Goal: Task Accomplishment & Management: Use online tool/utility

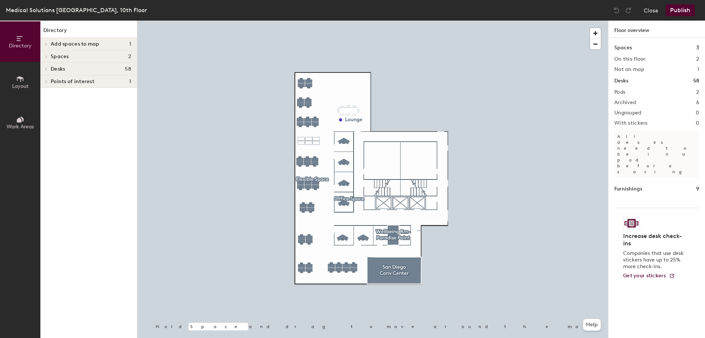
click at [45, 68] on icon at bounding box center [46, 69] width 3 height 4
click at [65, 70] on span "Desks" at bounding box center [58, 69] width 14 height 6
click at [65, 69] on h4 "Desks 58" at bounding box center [91, 69] width 80 height 6
click at [63, 80] on span "Flexible Space" at bounding box center [68, 82] width 35 height 6
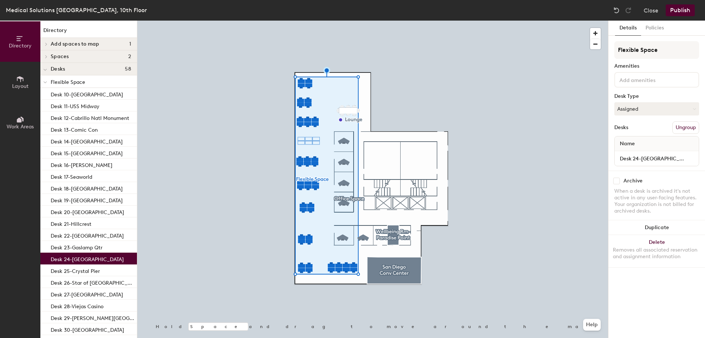
click at [84, 257] on p "Desk 24-[GEOGRAPHIC_DATA]" at bounding box center [87, 258] width 73 height 8
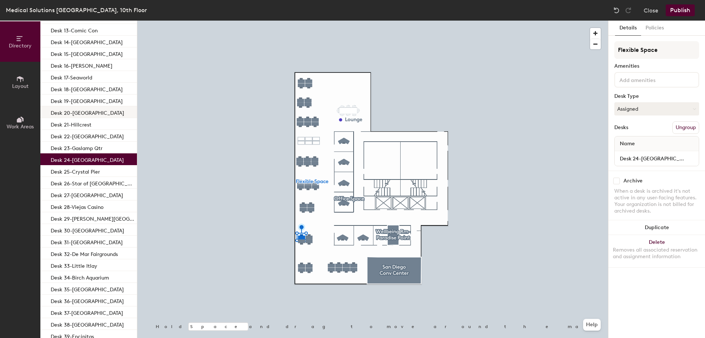
scroll to position [110, 0]
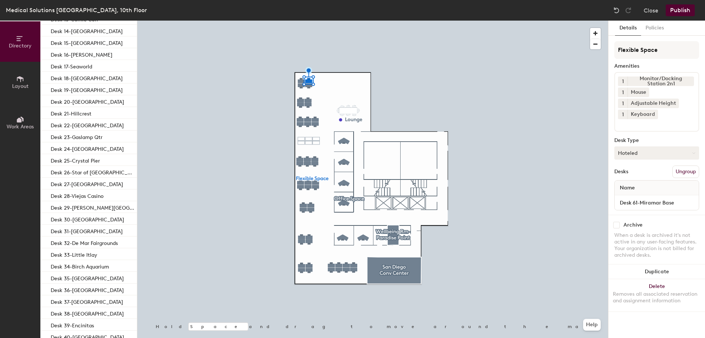
click at [629, 148] on button "Hoteled" at bounding box center [657, 152] width 85 height 13
click at [632, 175] on div "Assigned" at bounding box center [651, 175] width 73 height 11
click at [688, 10] on button "Publish" at bounding box center [680, 10] width 29 height 12
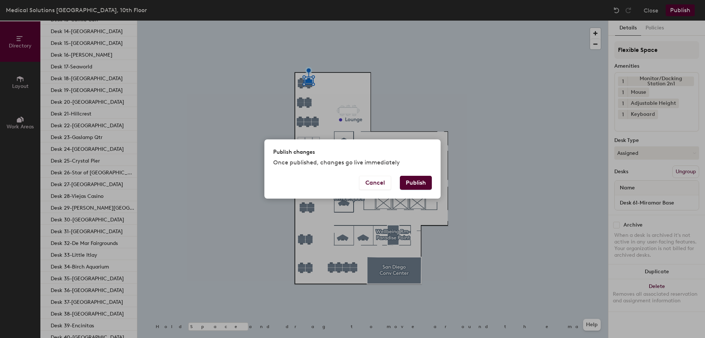
click at [424, 178] on button "Publish" at bounding box center [416, 183] width 32 height 14
